Goal: Task Accomplishment & Management: Use online tool/utility

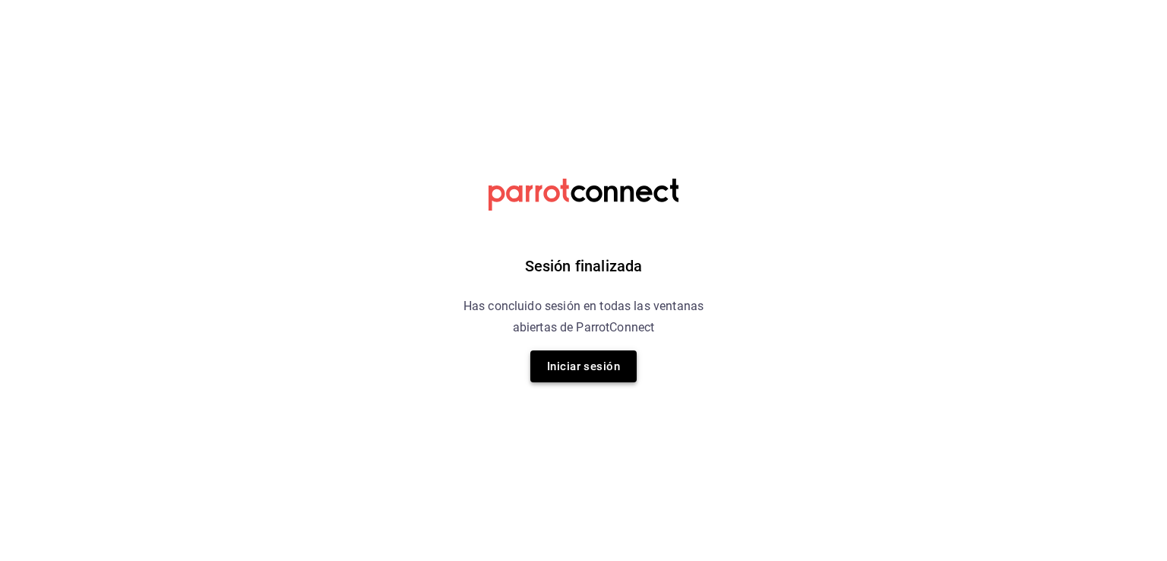
click at [551, 368] on button "Iniciar sesión" at bounding box center [583, 366] width 106 height 32
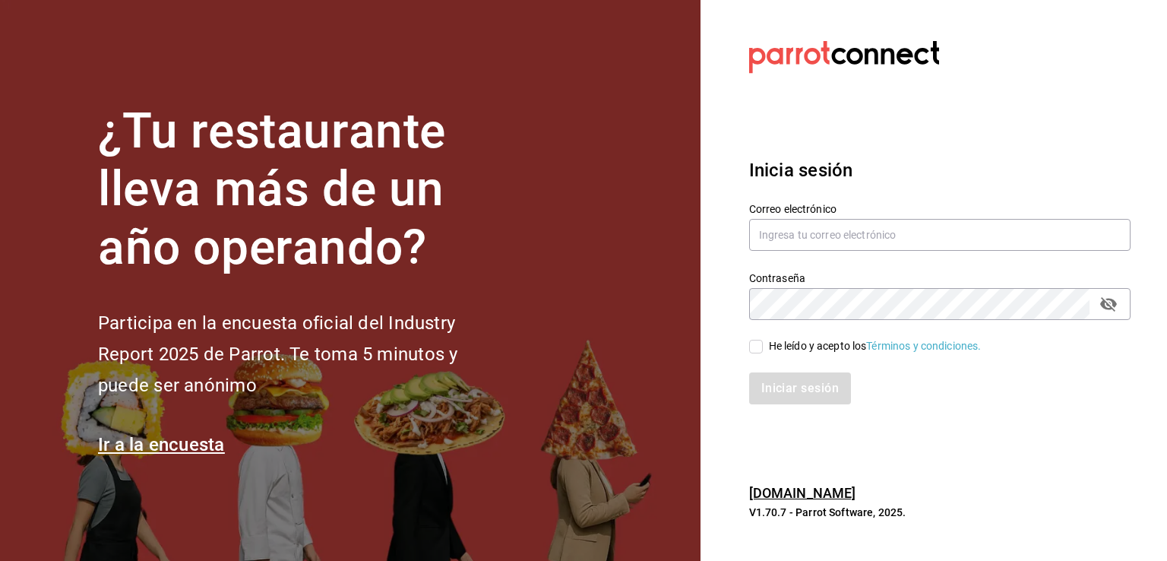
click at [943, 153] on div "Inicia sesión Correo electrónico Contraseña Contraseña He leído y acepto los Té…" at bounding box center [939, 280] width 381 height 285
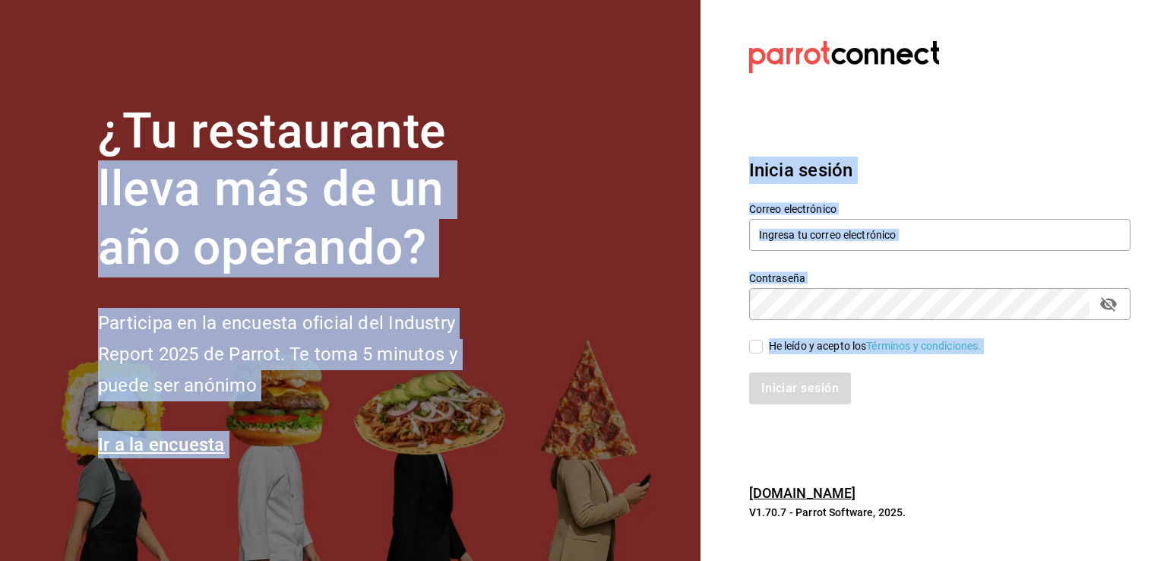
click at [907, 517] on div "¿Tu restaurante lleva más de un año operando? Participa en la encuesta oficial …" at bounding box center [583, 280] width 1167 height 561
click at [714, 169] on section "Datos incorrectos. Verifica que tu Correo o Contraseña estén bien escritos. Ini…" at bounding box center [933, 280] width 466 height 561
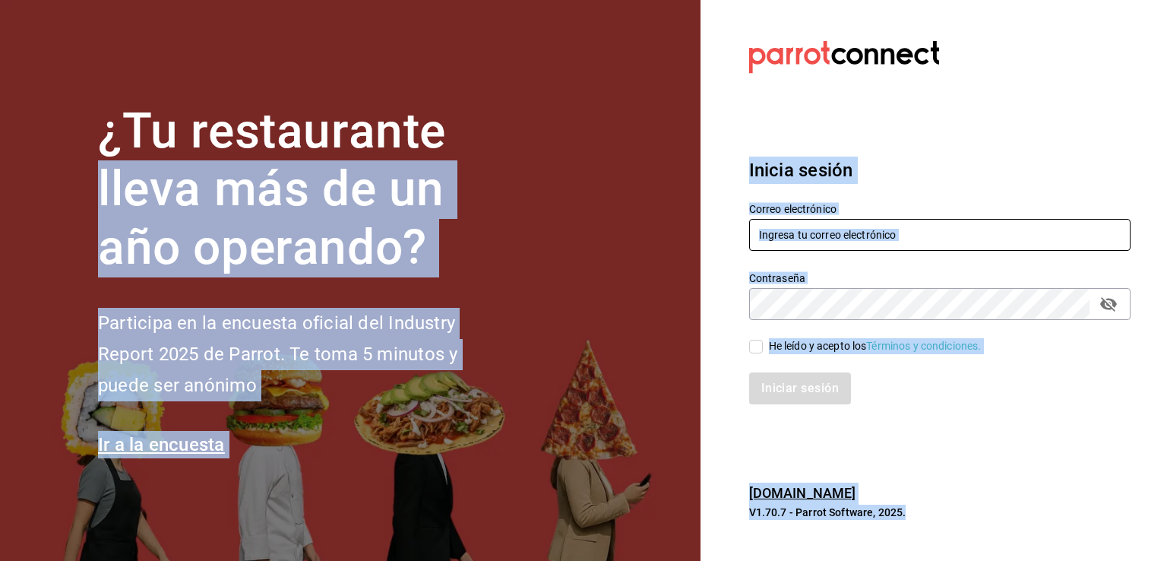
click at [917, 229] on input "text" at bounding box center [939, 235] width 381 height 32
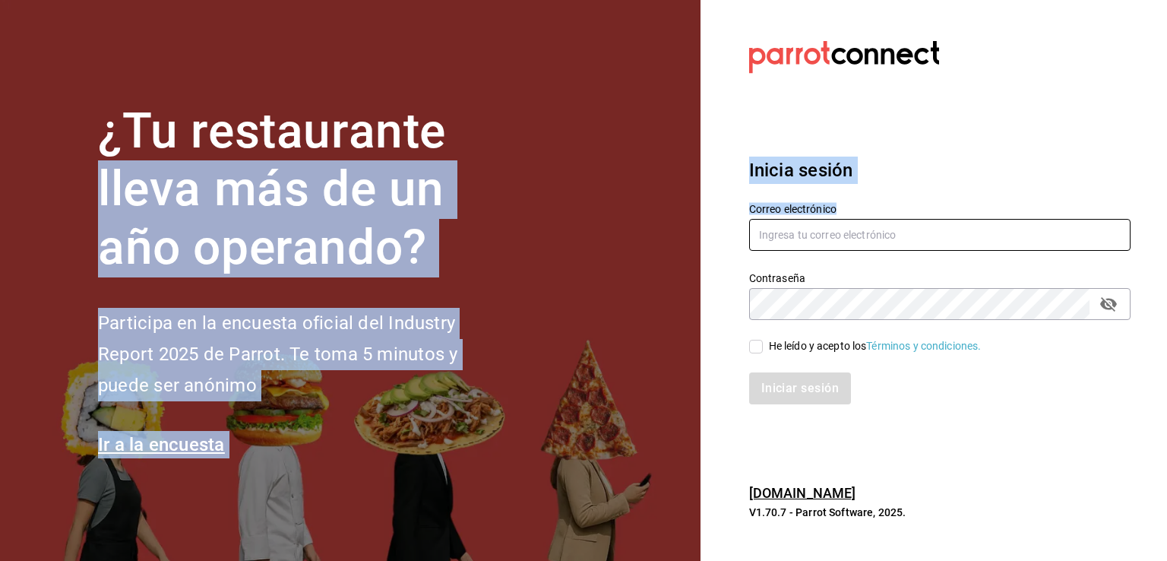
click at [915, 226] on input "text" at bounding box center [939, 235] width 381 height 32
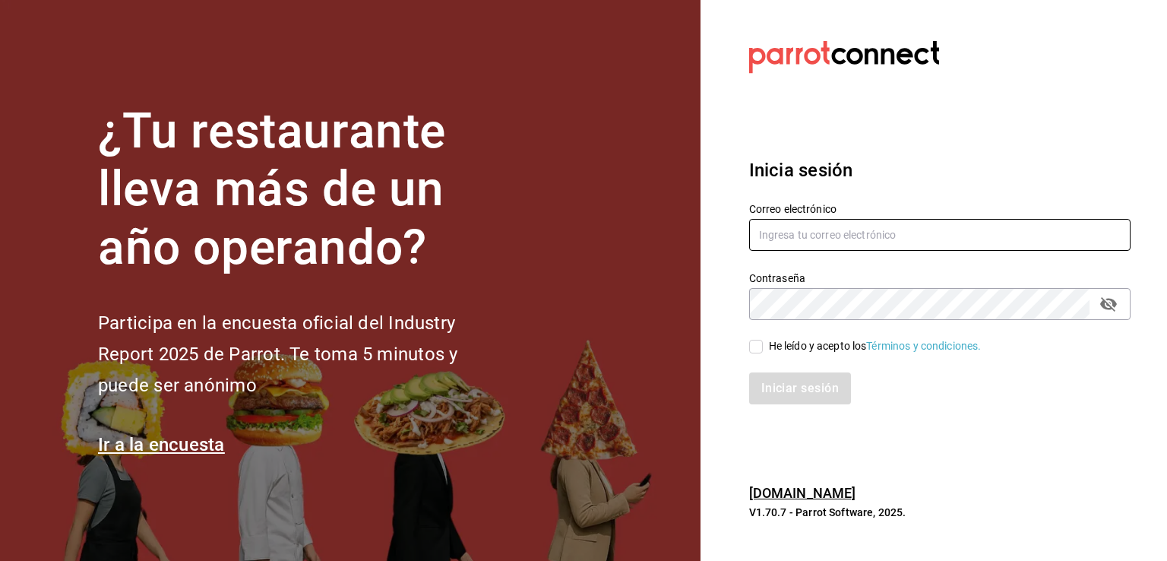
click at [898, 227] on input "text" at bounding box center [939, 235] width 381 height 32
click at [896, 227] on input "text" at bounding box center [939, 235] width 381 height 32
click at [895, 227] on input "text" at bounding box center [939, 235] width 381 height 32
type input "guipocha.chapu@gmail.com"
click at [763, 352] on span "He leído y acepto los Términos y condiciones." at bounding box center [872, 346] width 219 height 16
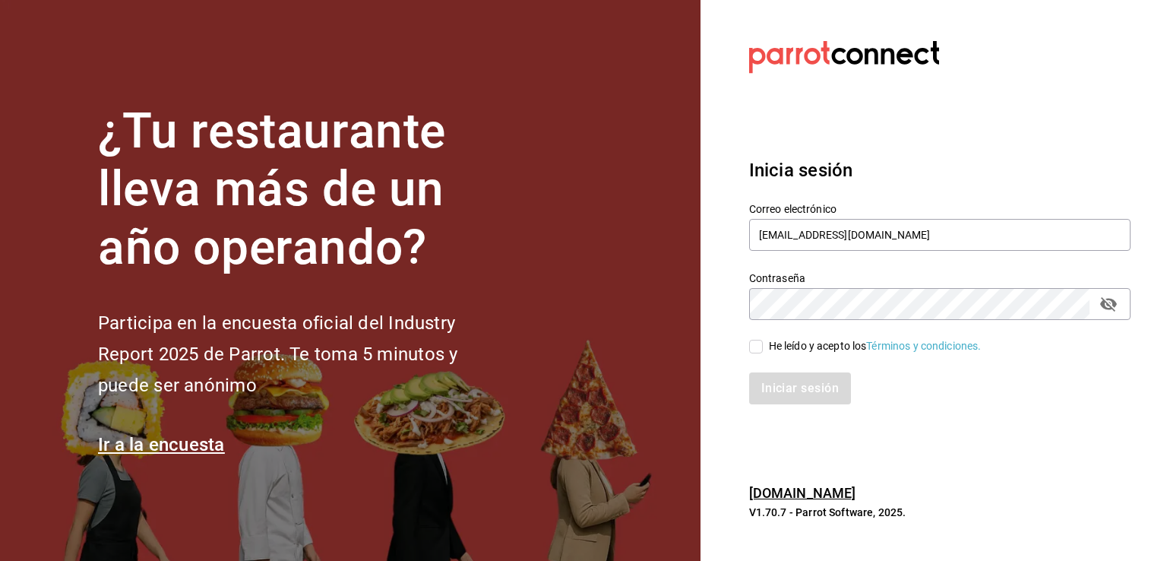
click at [763, 352] on input "He leído y acepto los Términos y condiciones." at bounding box center [756, 346] width 14 height 14
checkbox input "true"
click at [829, 271] on div "Contraseña Contraseña" at bounding box center [939, 295] width 381 height 49
click at [1116, 308] on icon "passwordField" at bounding box center [1108, 304] width 18 height 18
click at [749, 372] on button "Iniciar sesión" at bounding box center [800, 388] width 102 height 32
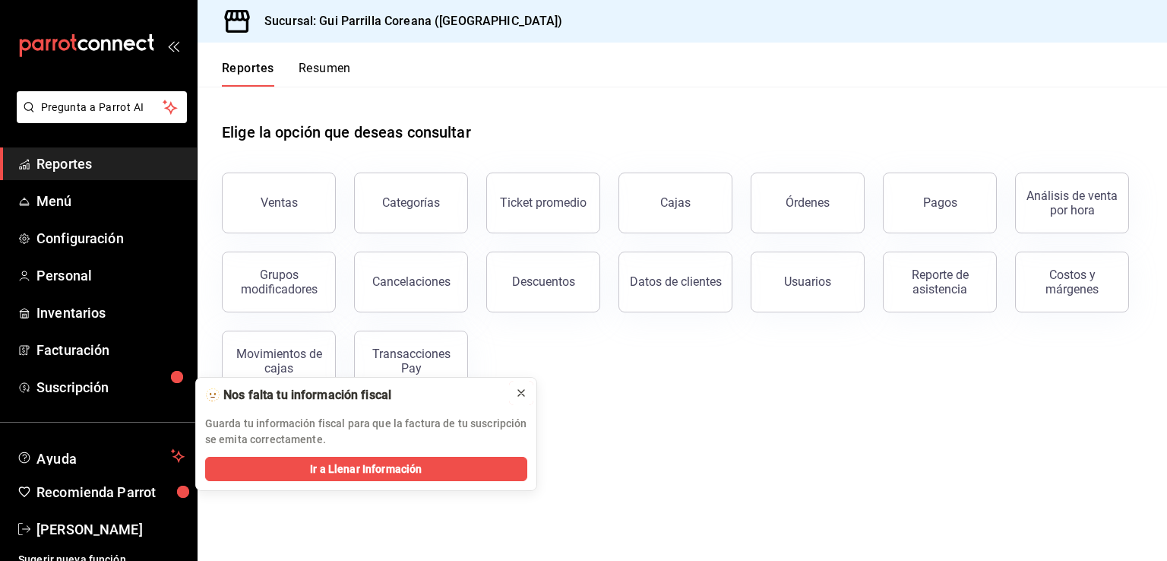
click at [515, 393] on icon at bounding box center [521, 393] width 12 height 12
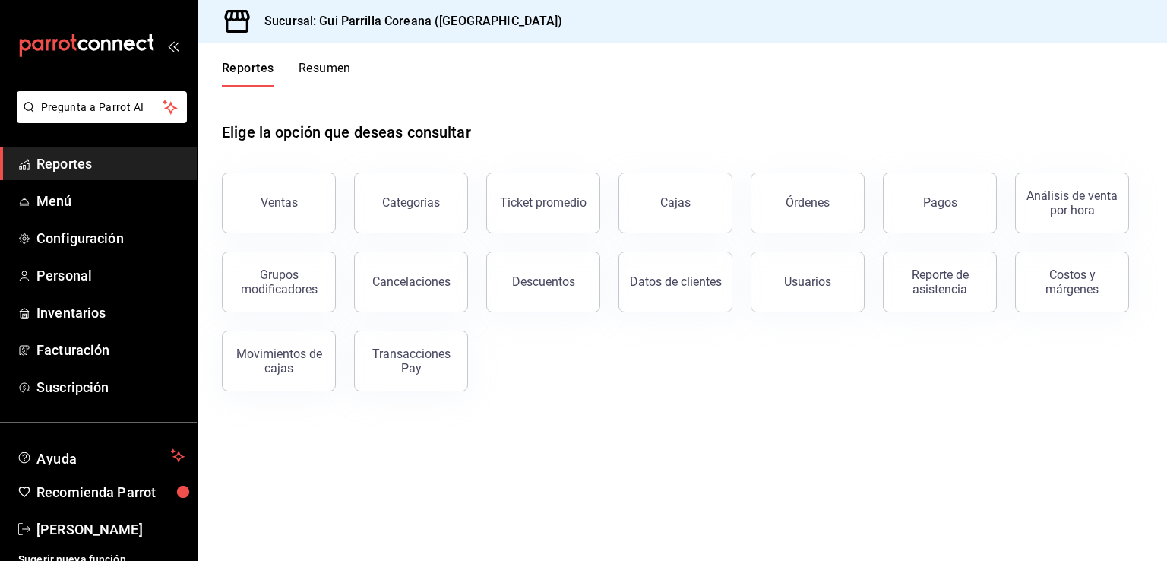
click at [914, 174] on div "Pagos" at bounding box center [930, 193] width 132 height 79
click at [920, 216] on button "Pagos" at bounding box center [940, 202] width 114 height 61
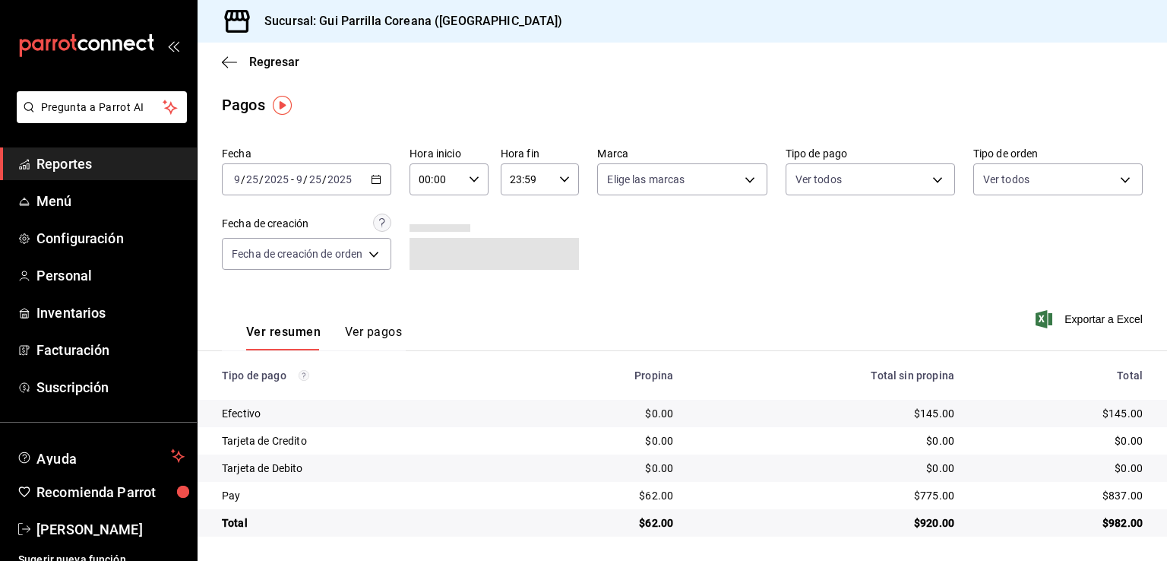
click at [368, 175] on div "[DATE] [DATE] - [DATE] [DATE]" at bounding box center [306, 179] width 169 height 32
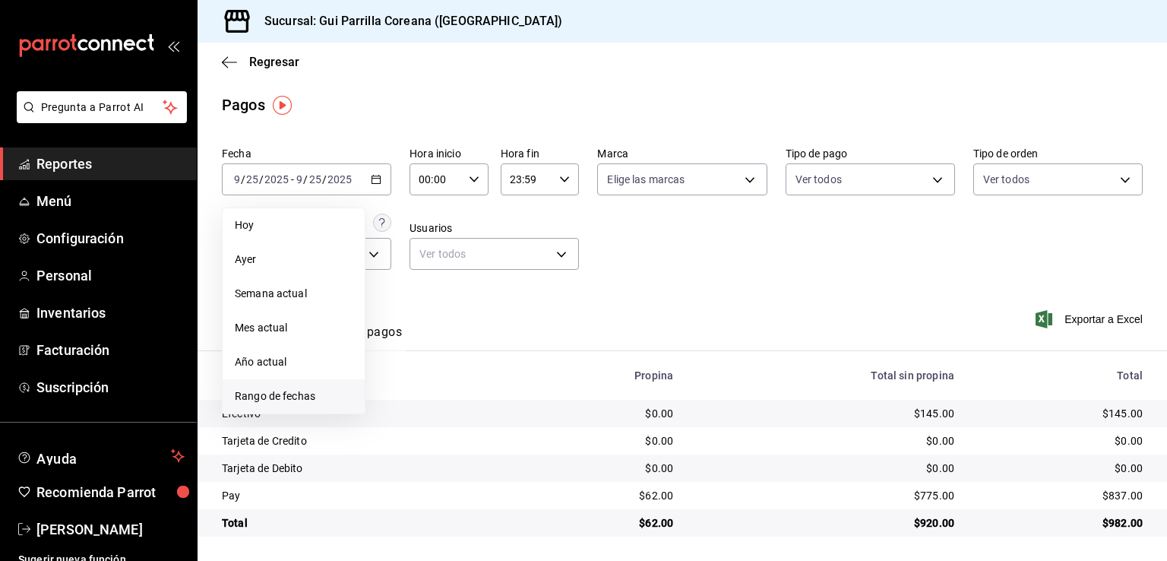
click at [316, 403] on span "Rango de fechas" at bounding box center [294, 396] width 118 height 16
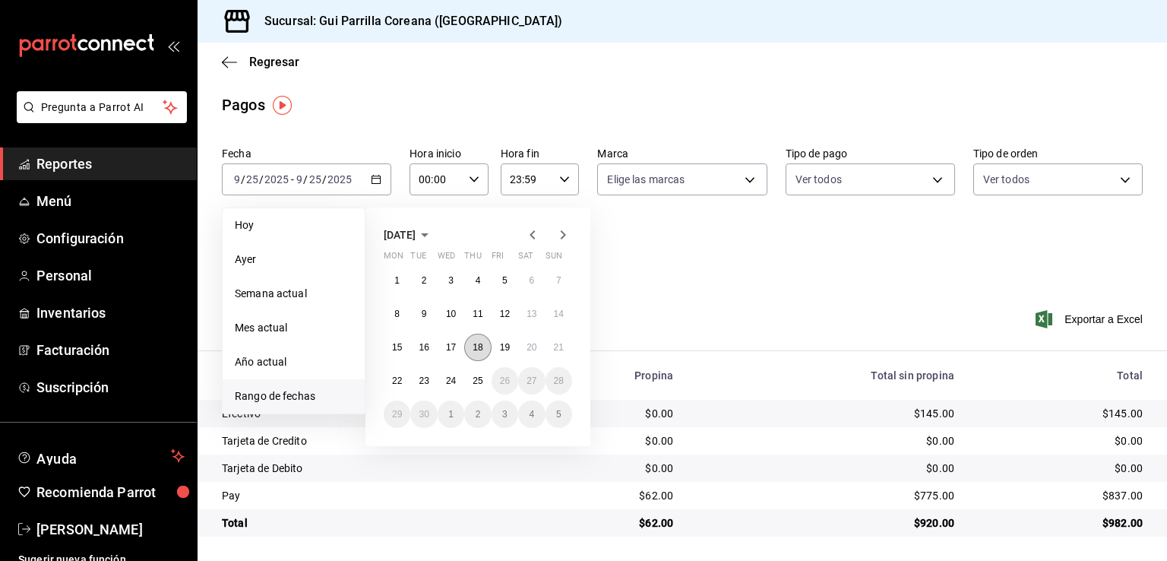
click at [482, 353] on button "18" at bounding box center [477, 346] width 27 height 27
click at [450, 375] on abbr "24" at bounding box center [451, 380] width 10 height 11
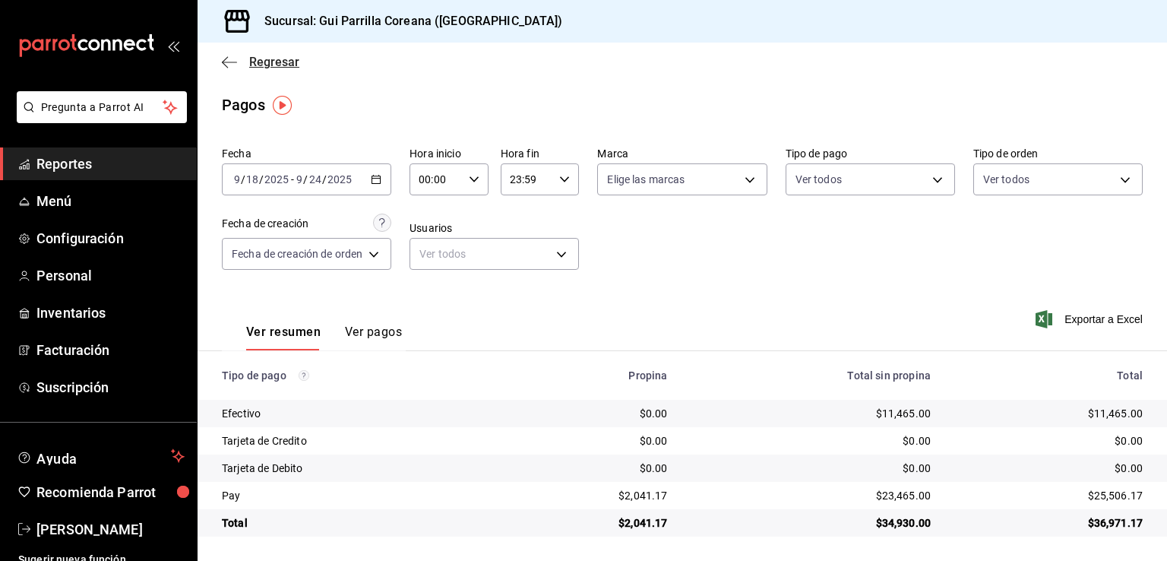
click at [228, 67] on icon "button" at bounding box center [229, 62] width 15 height 14
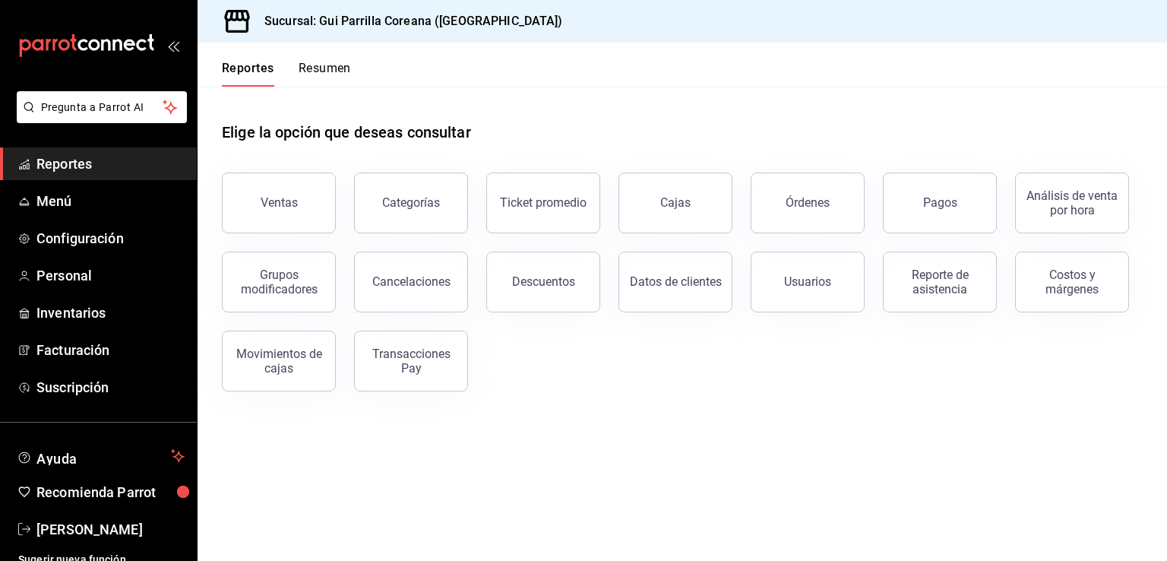
click at [666, 220] on link "Cajas" at bounding box center [675, 202] width 114 height 61
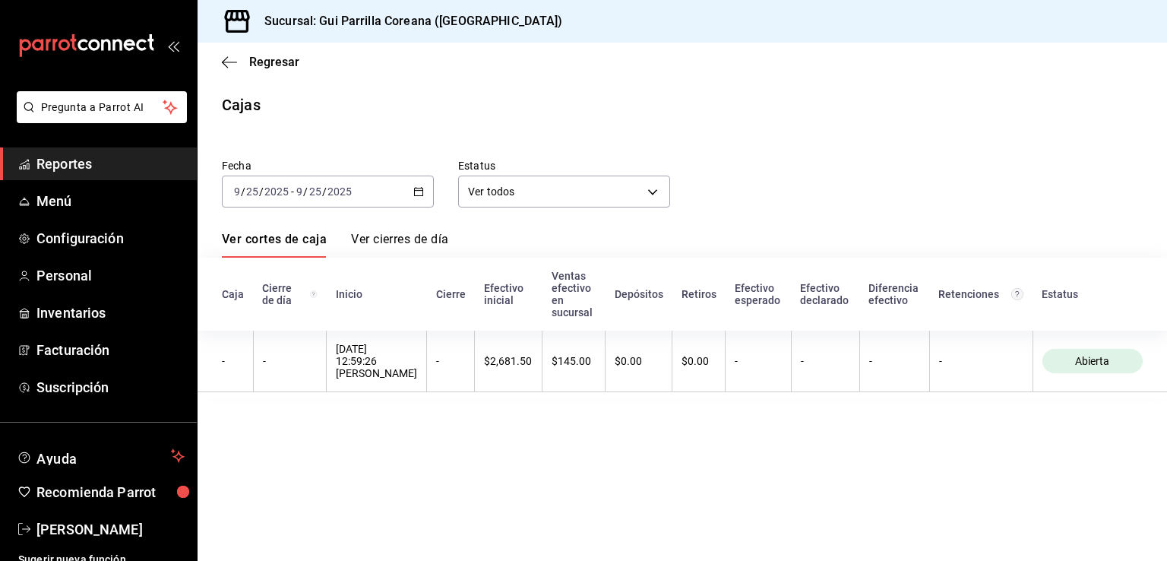
click at [425, 198] on div "[DATE] [DATE] - [DATE] [DATE]" at bounding box center [328, 191] width 212 height 32
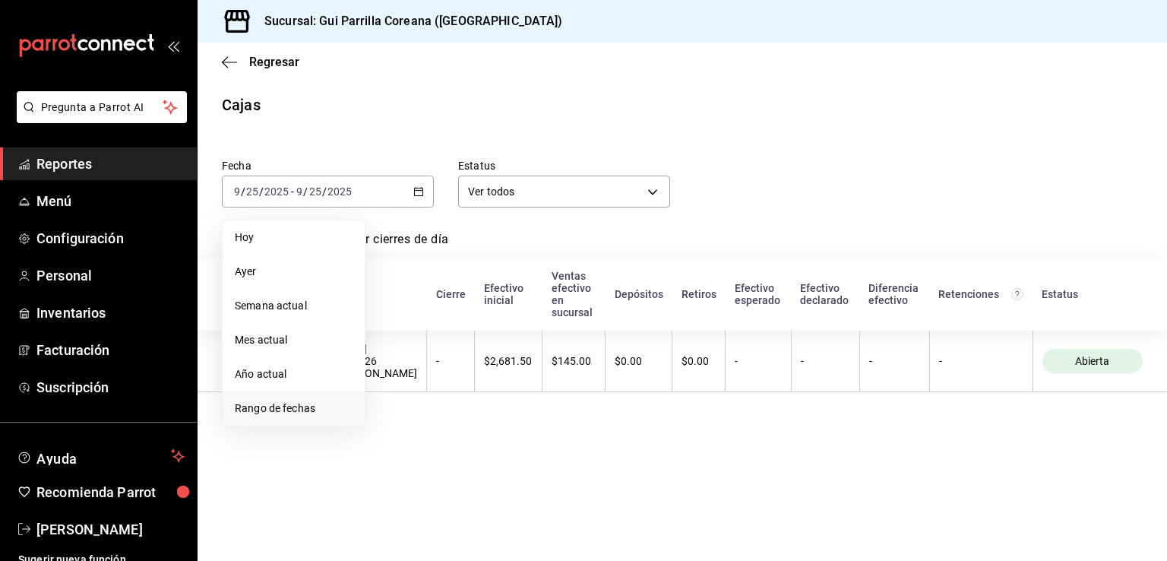
click at [289, 401] on span "Rango de fechas" at bounding box center [294, 408] width 118 height 16
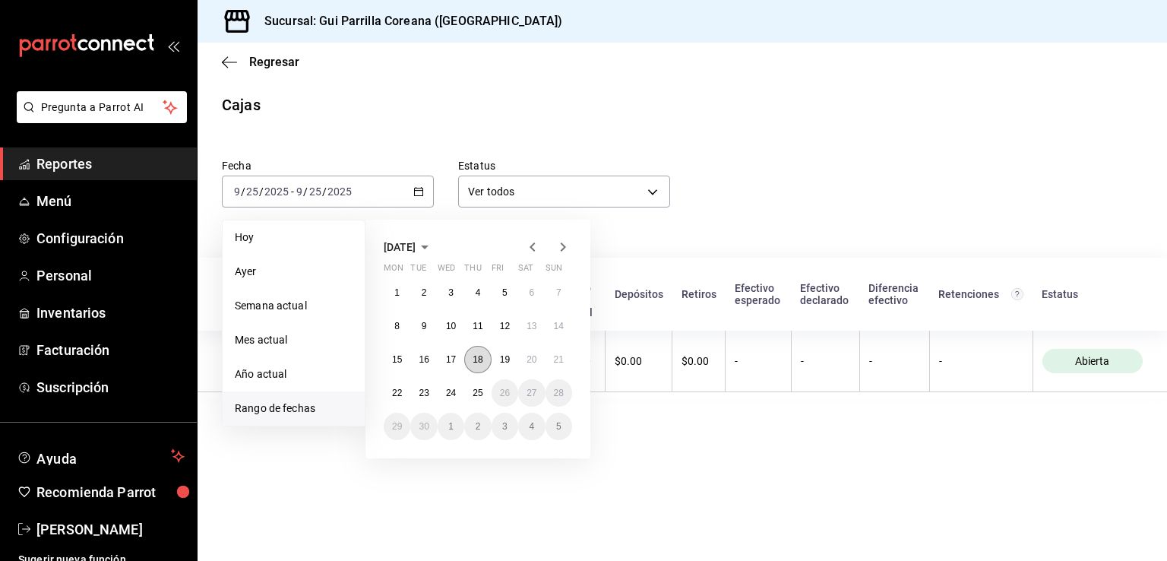
click at [479, 355] on abbr "18" at bounding box center [477, 359] width 10 height 11
click at [444, 402] on button "24" at bounding box center [450, 392] width 27 height 27
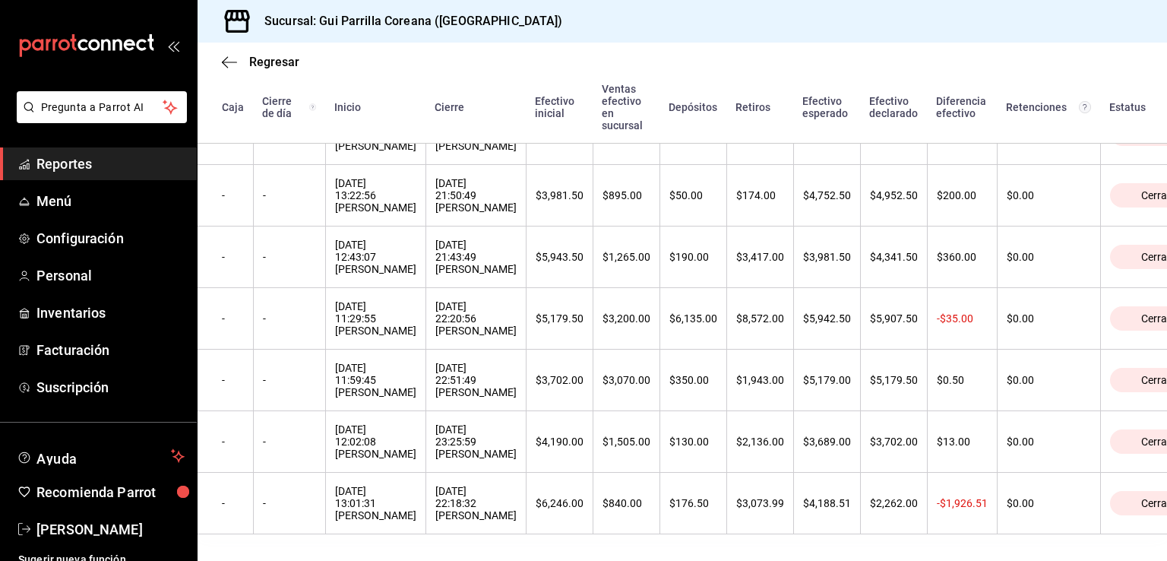
scroll to position [285, 0]
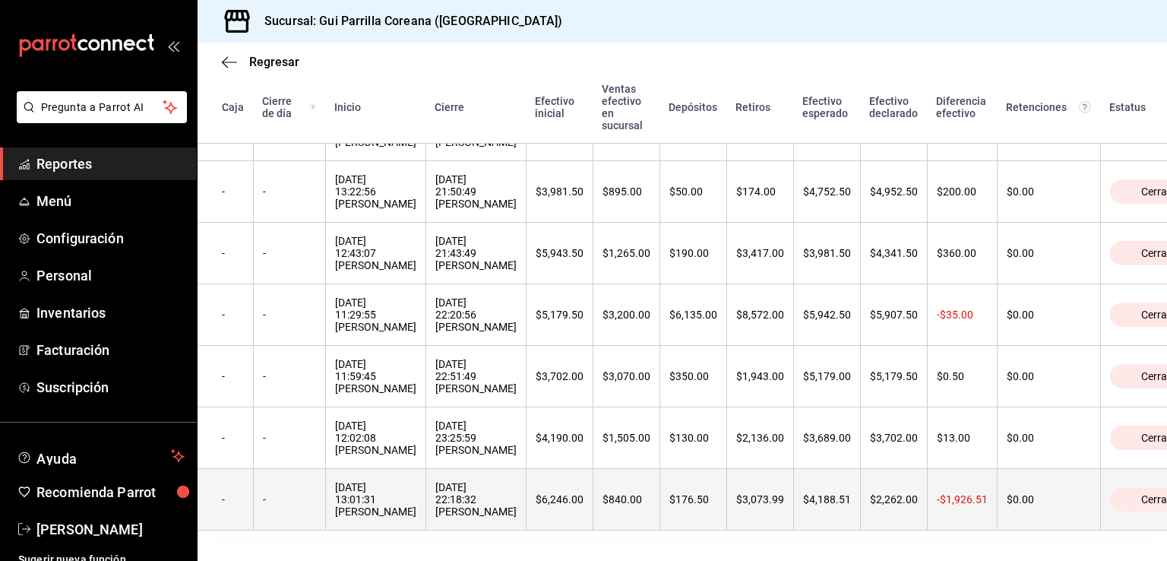
click at [453, 481] on div "[DATE] 22:18:32 [PERSON_NAME]" at bounding box center [475, 499] width 81 height 36
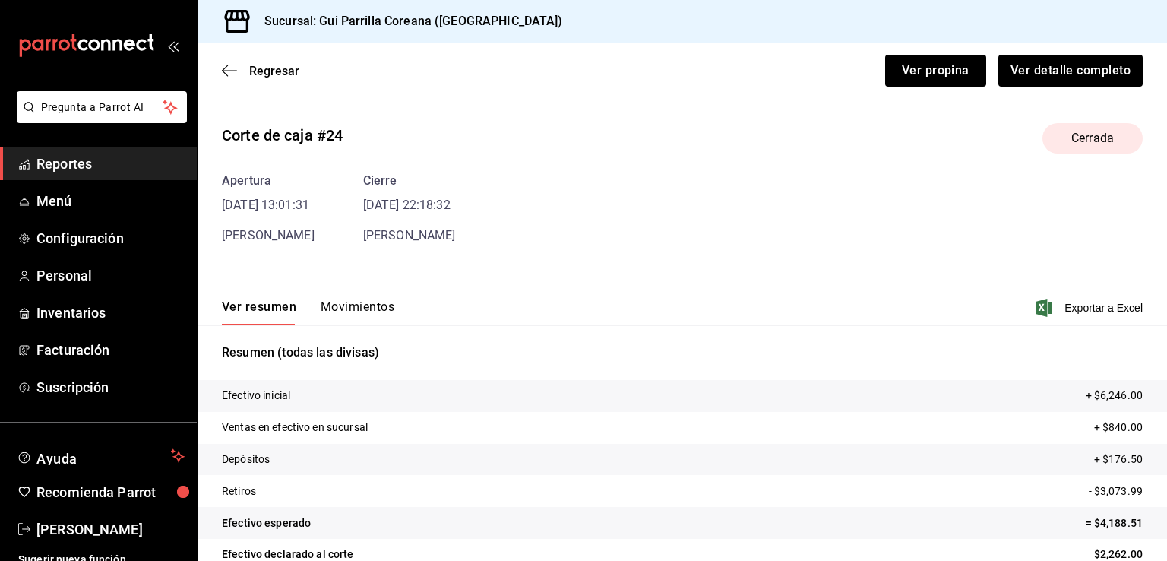
click at [1063, 277] on div "Corte de caja #24 Cerrada Apertura [DATE] 13:01:31 [PERSON_NAME] Cierre [DATE] …" at bounding box center [681, 365] width 969 height 509
click at [1058, 311] on span "Exportar a Excel" at bounding box center [1090, 307] width 104 height 18
click at [231, 77] on icon "button" at bounding box center [229, 71] width 15 height 14
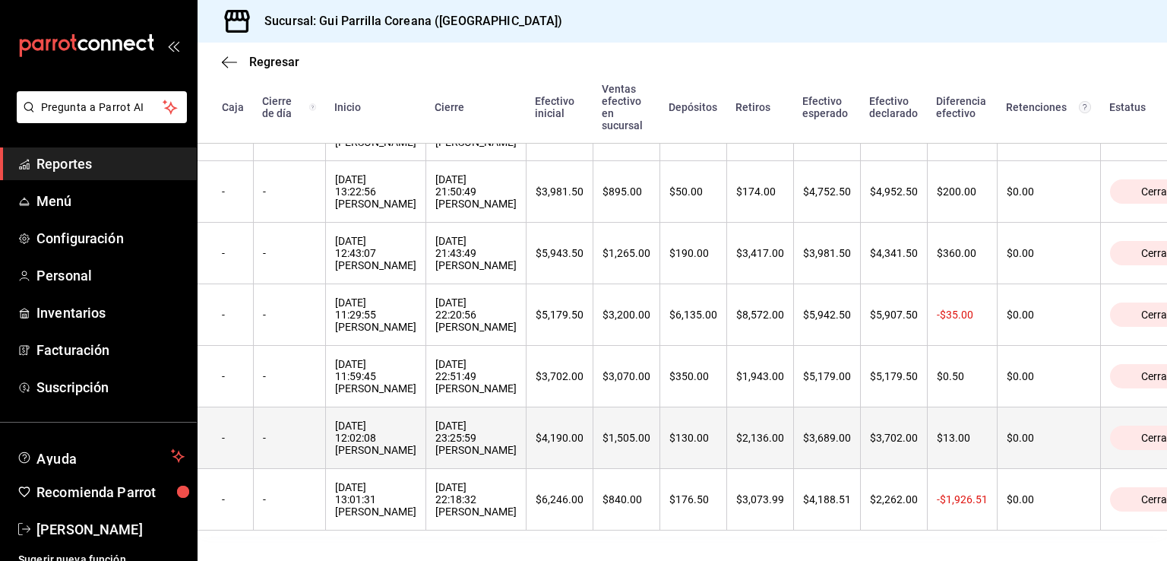
scroll to position [285, 0]
click at [404, 422] on th "[DATE] 12:02:08 [PERSON_NAME]" at bounding box center [375, 438] width 100 height 62
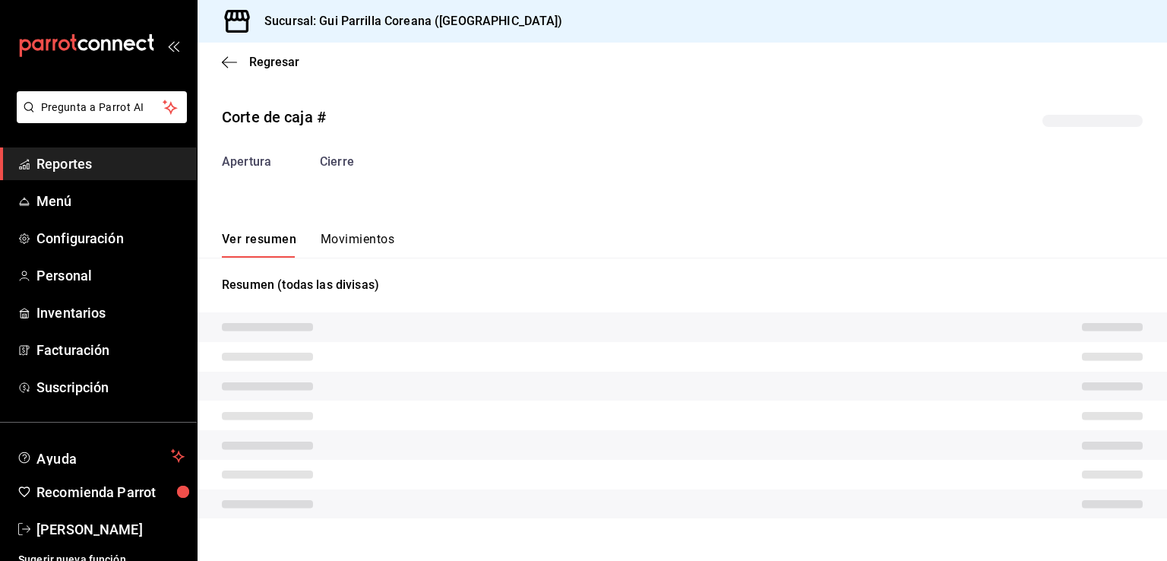
click at [404, 422] on tr at bounding box center [681, 415] width 969 height 30
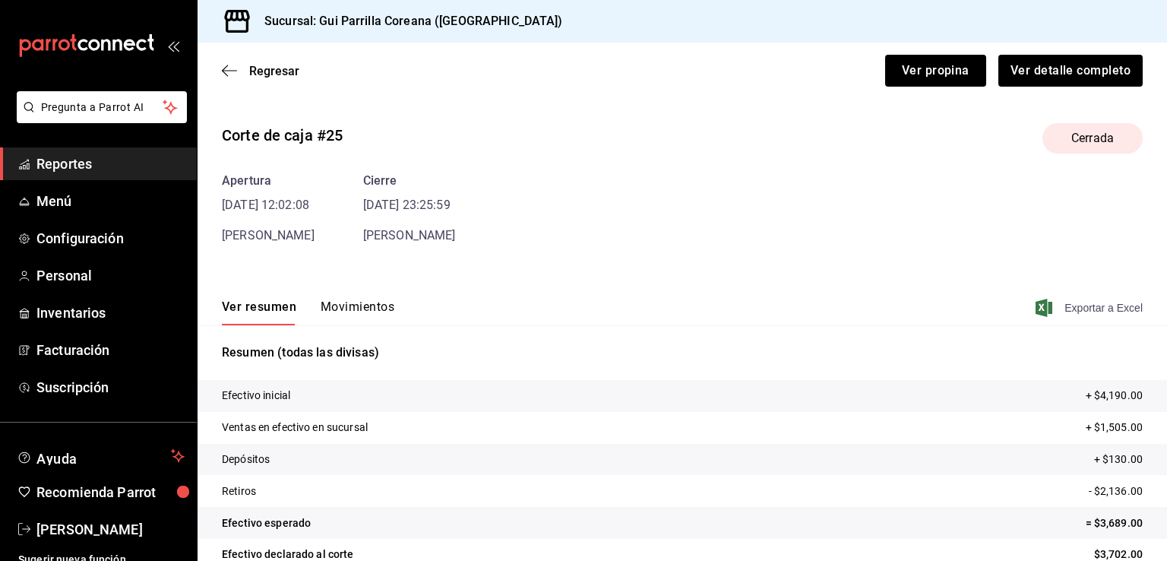
click at [1048, 315] on span "Exportar a Excel" at bounding box center [1090, 307] width 104 height 18
click at [222, 77] on icon "button" at bounding box center [229, 71] width 15 height 14
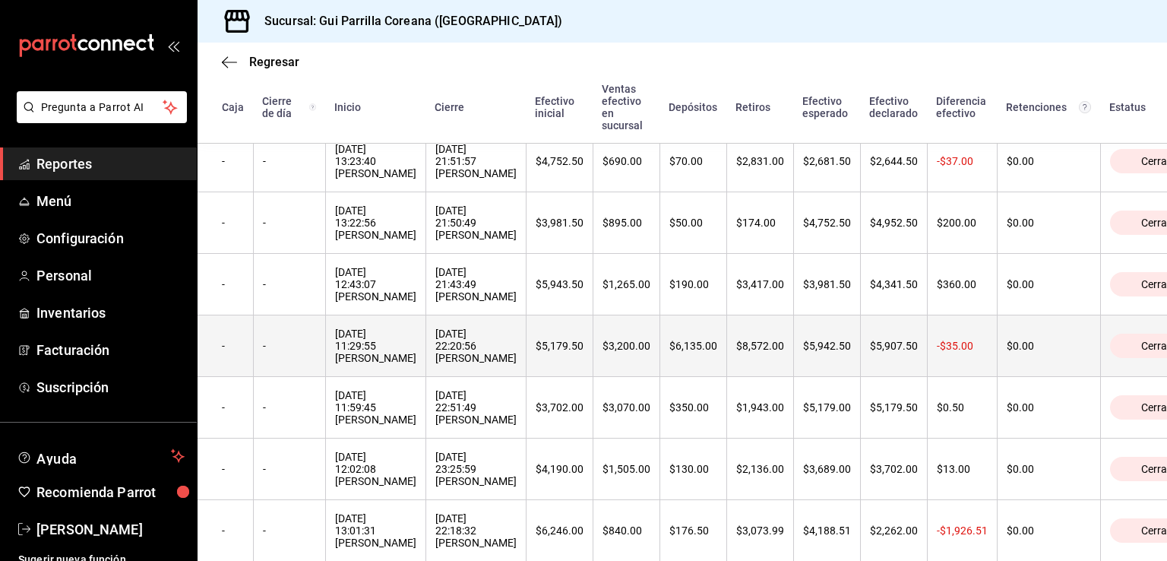
scroll to position [229, 0]
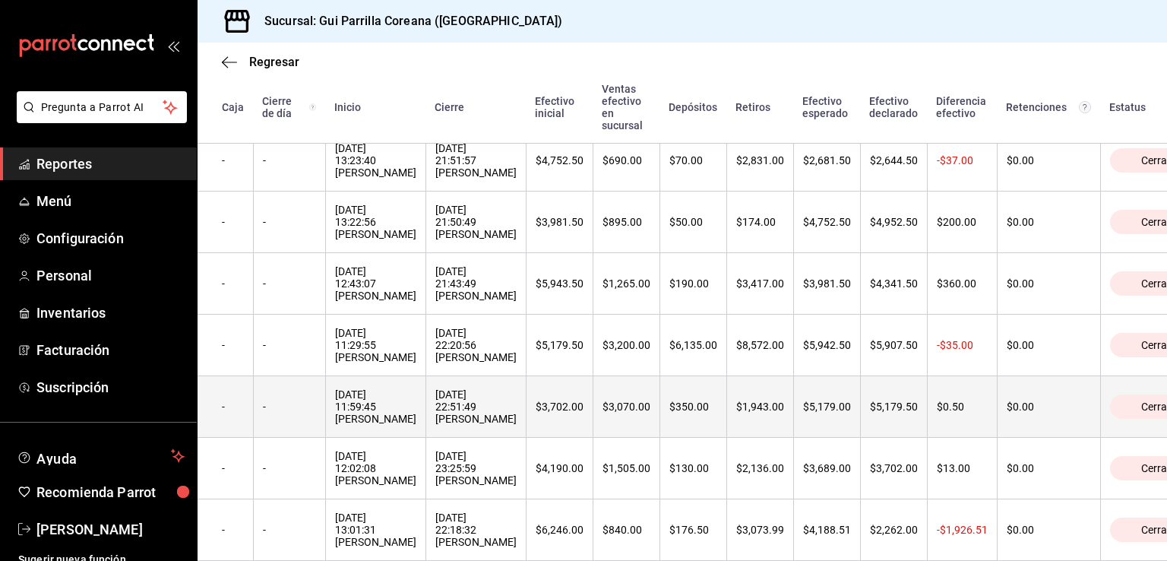
click at [377, 411] on div "[DATE] 11:59:45 [PERSON_NAME]" at bounding box center [375, 406] width 81 height 36
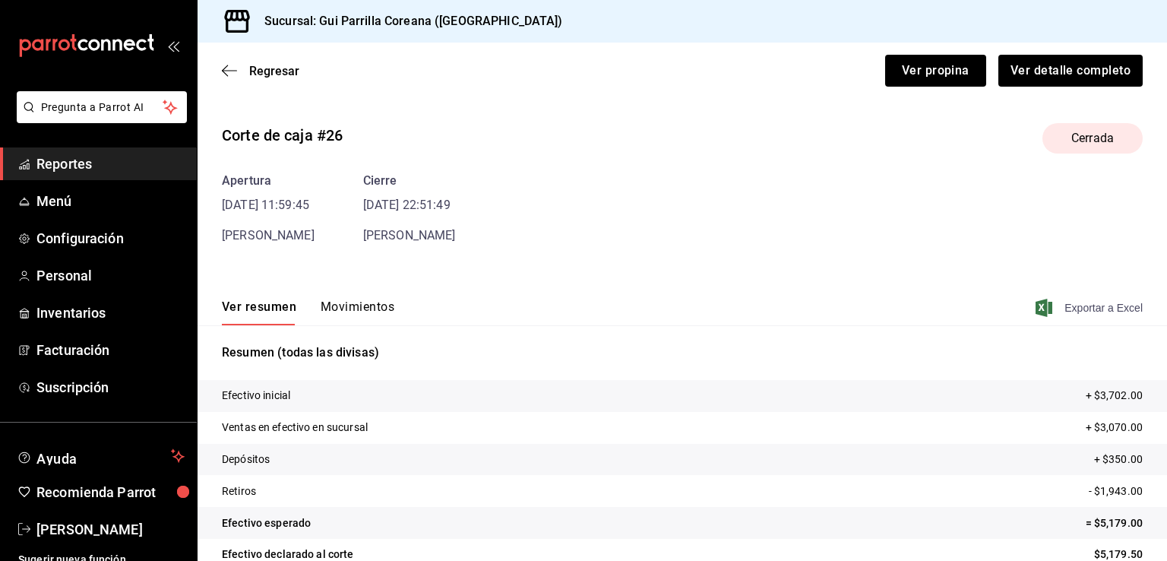
click at [1071, 308] on span "Exportar a Excel" at bounding box center [1090, 307] width 104 height 18
click at [216, 61] on div "Regresar Ver propina Ver detalle completo" at bounding box center [681, 71] width 969 height 56
click at [224, 74] on icon "button" at bounding box center [229, 71] width 15 height 14
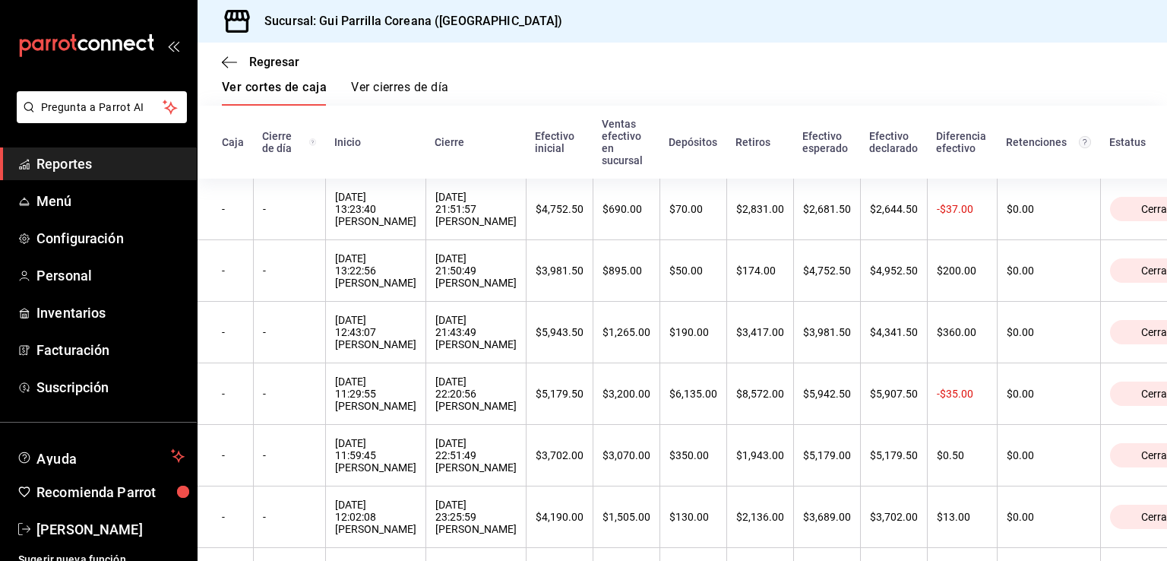
scroll to position [114, 0]
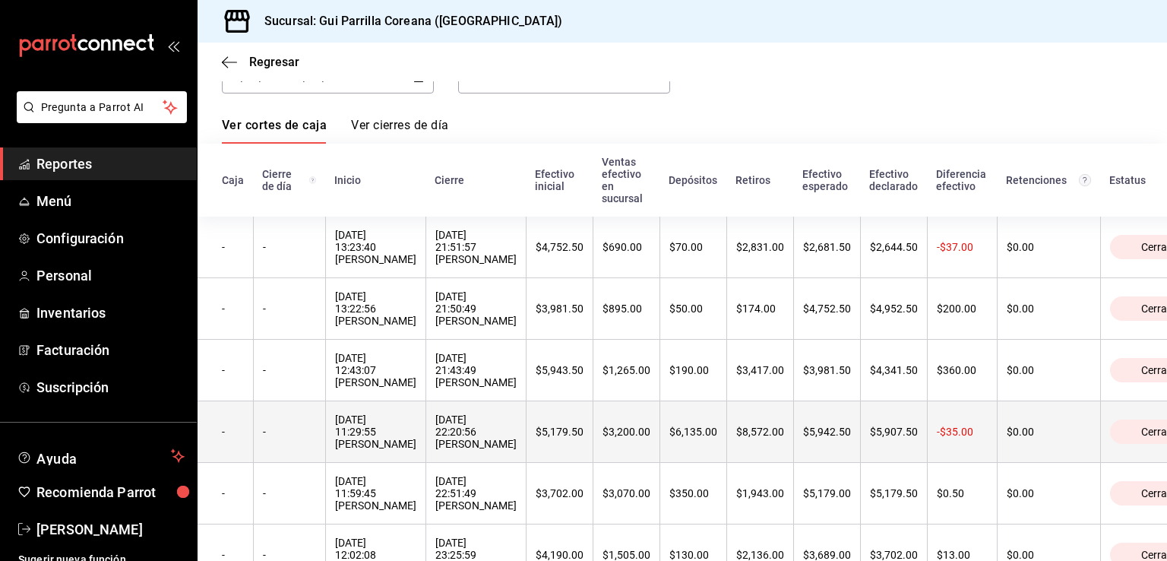
click at [451, 423] on div "[DATE] 22:20:56 [PERSON_NAME]" at bounding box center [475, 431] width 81 height 36
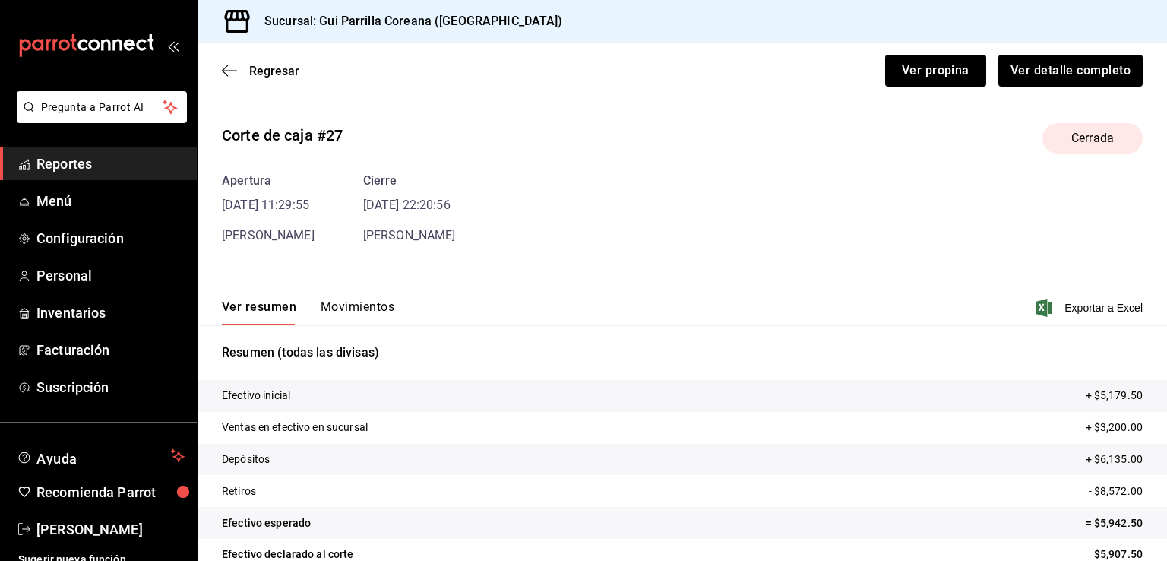
click at [1074, 312] on span "Exportar a Excel" at bounding box center [1090, 307] width 104 height 18
click at [220, 74] on div "Regresar Ver propina Ver detalle completo" at bounding box center [681, 71] width 969 height 56
click at [234, 68] on icon "button" at bounding box center [229, 71] width 15 height 14
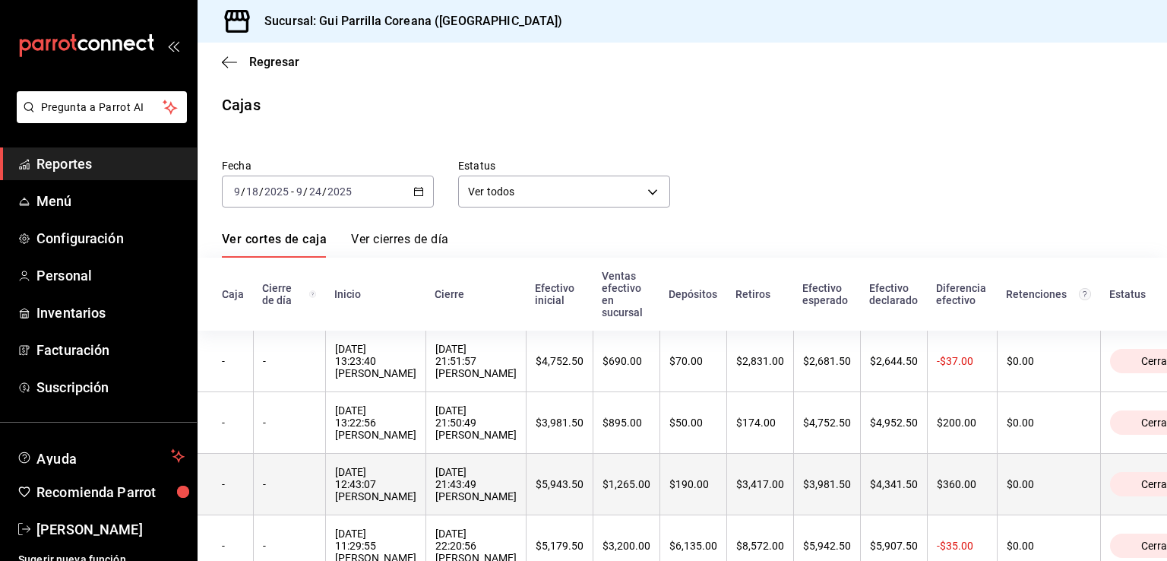
click at [450, 502] on div "[DATE] 21:43:49 [PERSON_NAME]" at bounding box center [475, 484] width 81 height 36
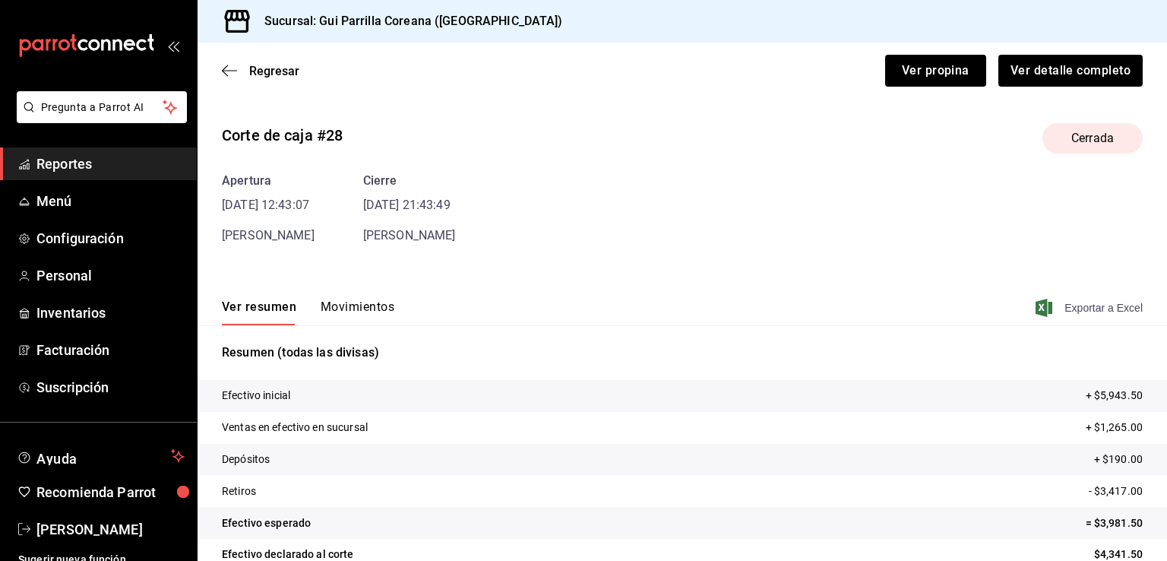
click at [1069, 308] on span "Exportar a Excel" at bounding box center [1090, 307] width 104 height 18
click at [235, 65] on icon "button" at bounding box center [229, 71] width 15 height 14
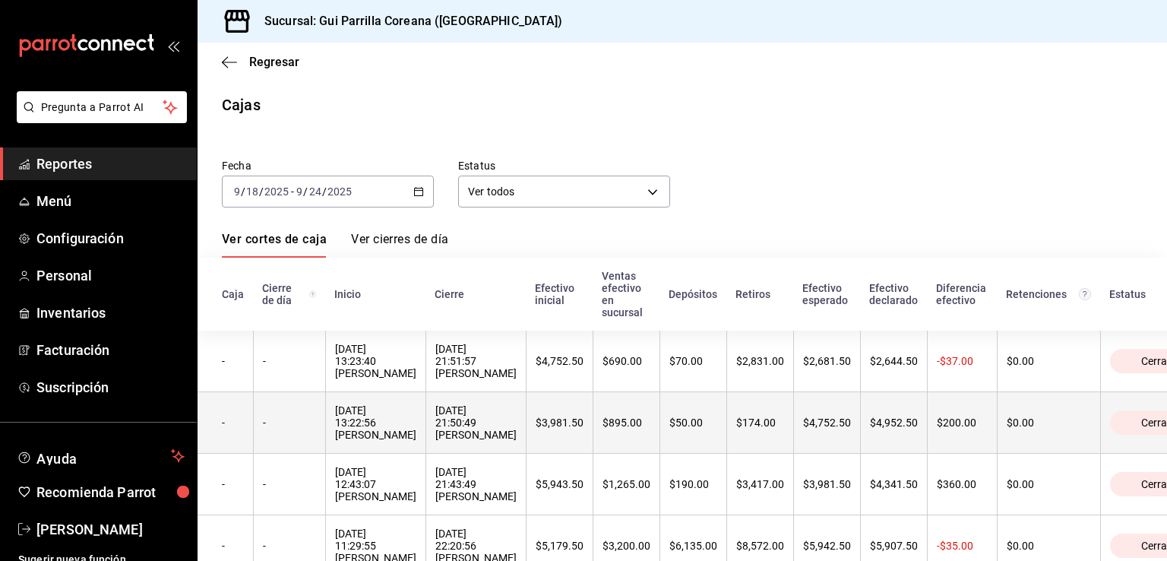
click at [464, 428] on div "[DATE] 21:50:49 [PERSON_NAME]" at bounding box center [475, 422] width 81 height 36
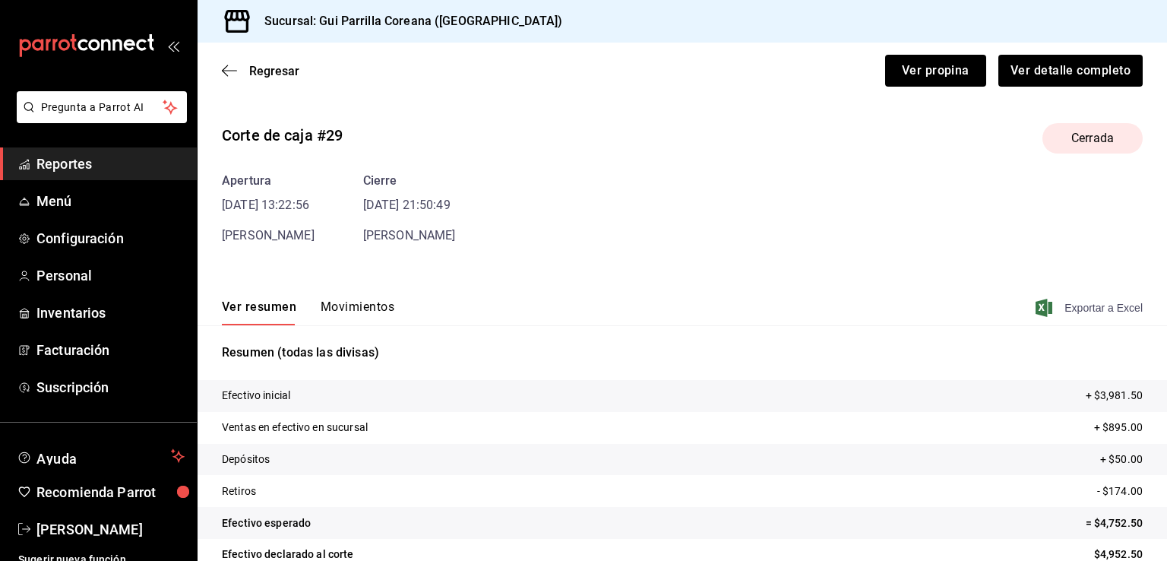
click at [1044, 308] on span "Exportar a Excel" at bounding box center [1090, 307] width 104 height 18
click at [237, 78] on div "Regresar Ver propina Ver detalle completo" at bounding box center [681, 71] width 969 height 56
click at [225, 74] on icon "button" at bounding box center [225, 70] width 6 height 11
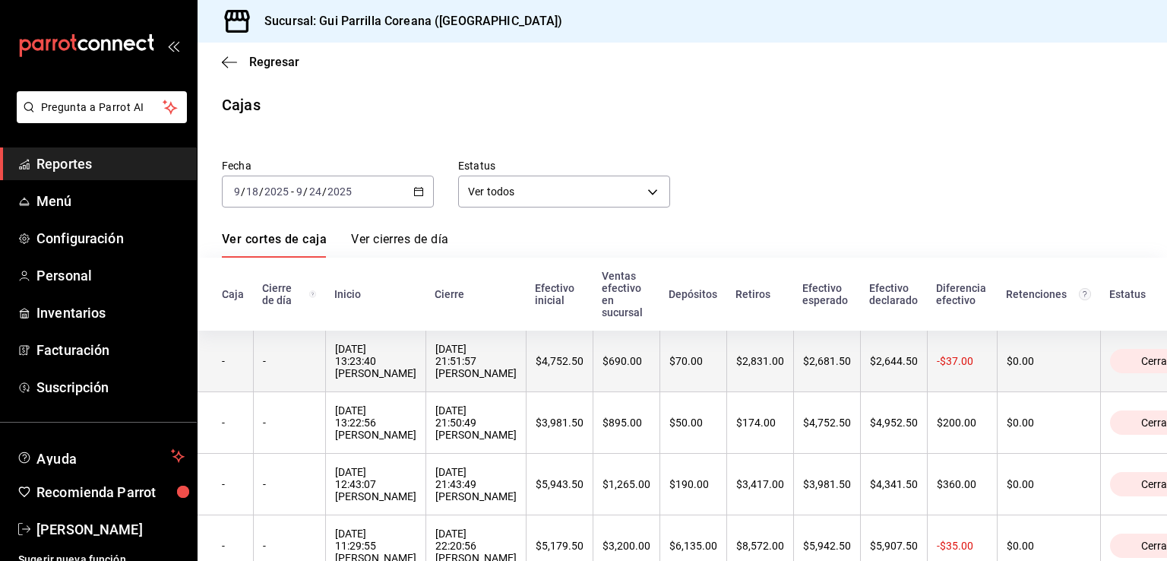
click at [526, 345] on th "$4,752.50" at bounding box center [559, 361] width 67 height 62
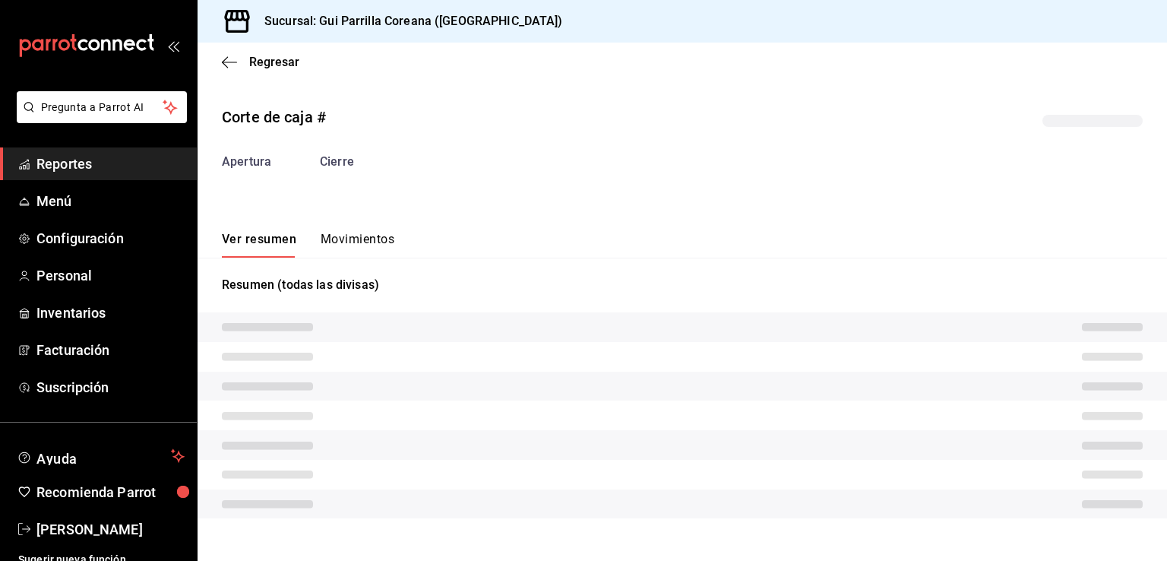
click at [521, 345] on tr at bounding box center [681, 357] width 969 height 30
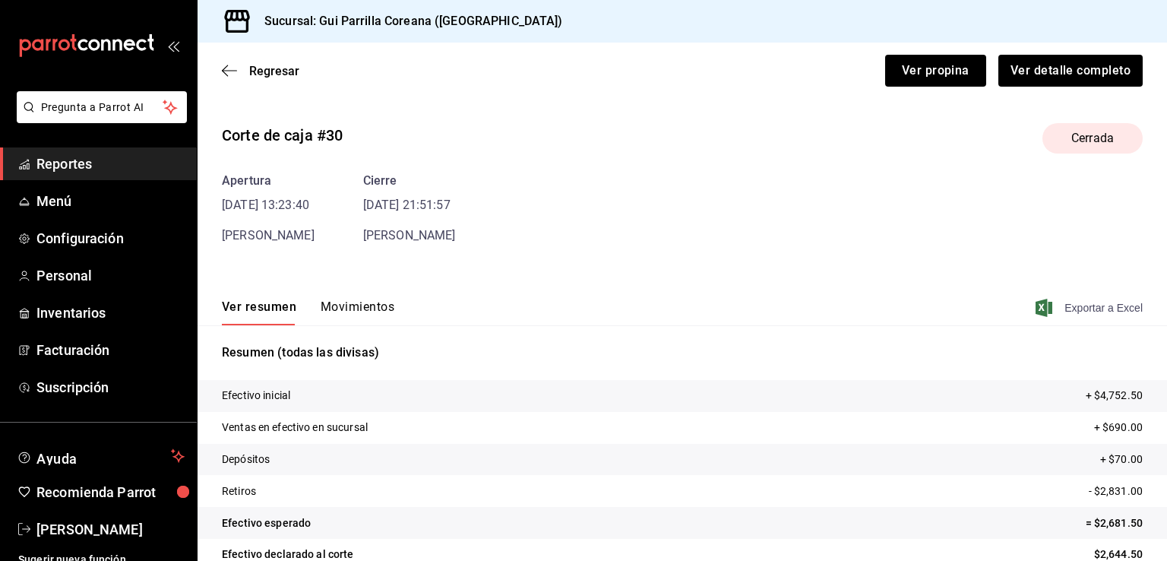
click at [1077, 315] on span "Exportar a Excel" at bounding box center [1090, 307] width 104 height 18
